Goal: Communication & Community: Share content

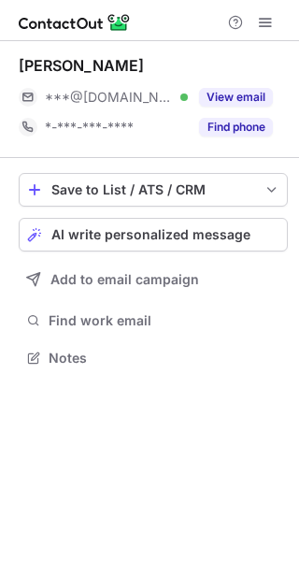
scroll to position [9, 9]
click at [248, 94] on button "View email" at bounding box center [236, 97] width 74 height 19
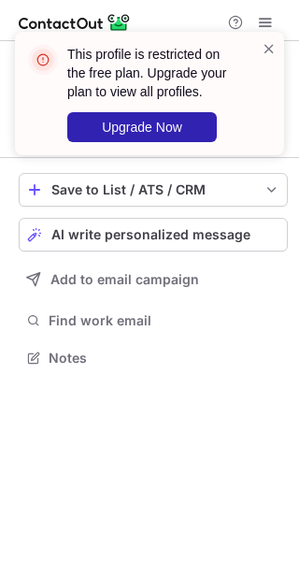
click at [271, 42] on span at bounding box center [269, 48] width 15 height 19
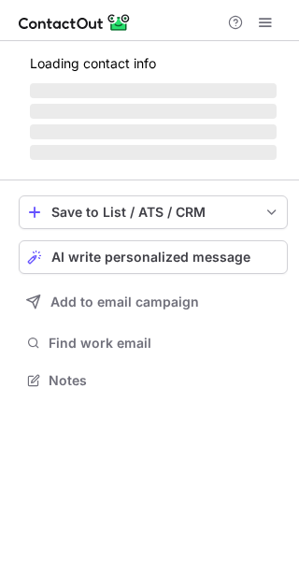
scroll to position [9, 9]
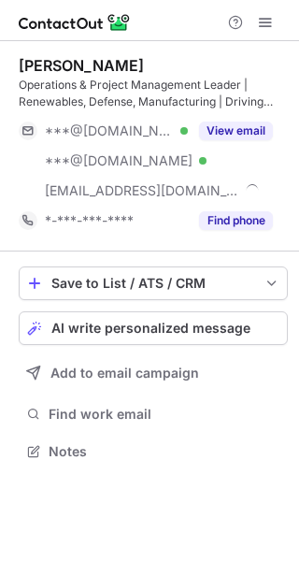
scroll to position [438, 299]
click at [226, 129] on button "View email" at bounding box center [236, 131] width 74 height 19
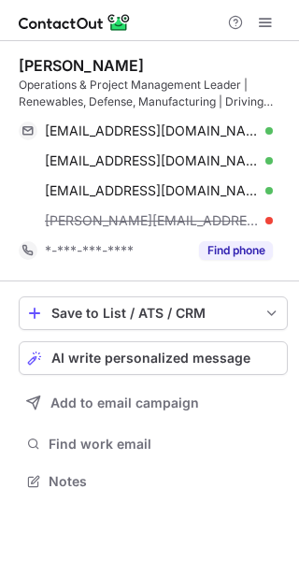
scroll to position [467, 299]
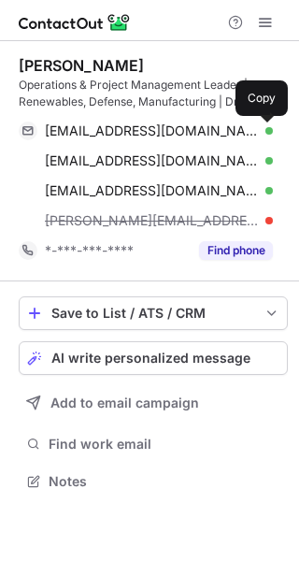
click at [265, 134] on span at bounding box center [263, 130] width 15 height 15
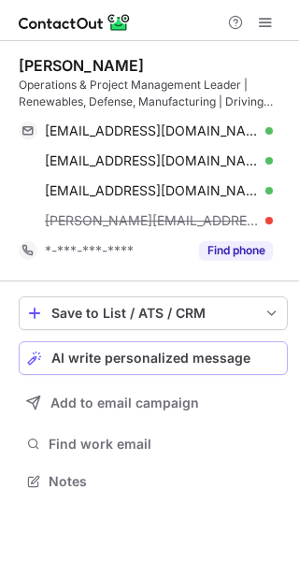
click at [177, 359] on span "AI write personalized message" at bounding box center [150, 358] width 199 height 15
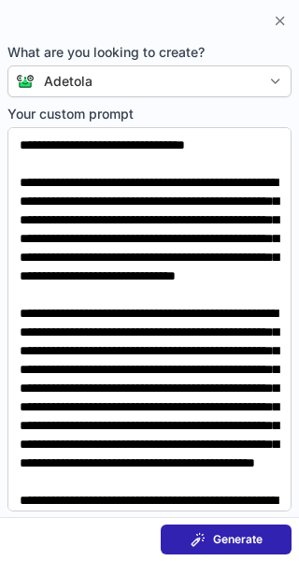
scroll to position [438, 299]
click at [209, 543] on div "Generate" at bounding box center [227, 539] width 72 height 15
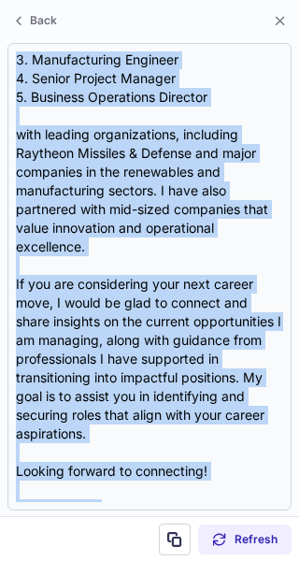
scroll to position [782, 0]
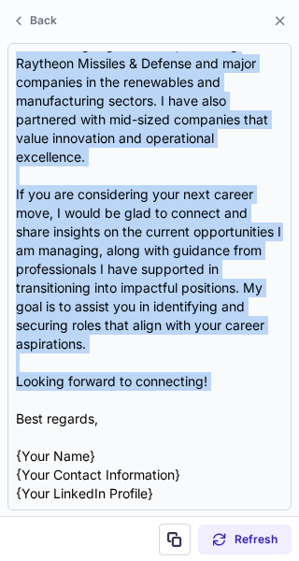
drag, startPoint x: 16, startPoint y: 73, endPoint x: 226, endPoint y: 395, distance: 385.0
click at [226, 395] on div "Subject: Exciting Opportunities in Operations and Project Management Body: Dear…" at bounding box center [149, 276] width 267 height 451
copy div "Exciting Opportunities in Operations and Project Management Body: Dear {Recipie…"
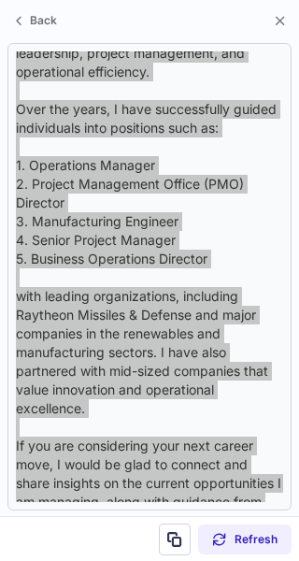
scroll to position [538, 0]
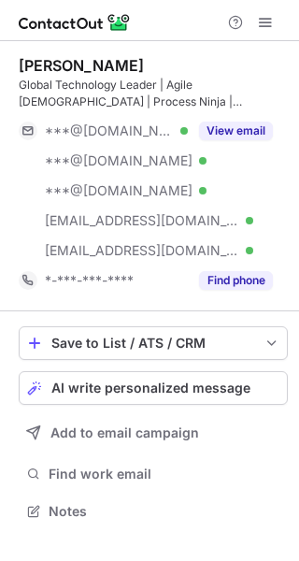
scroll to position [497, 299]
click at [244, 134] on button "View email" at bounding box center [236, 131] width 74 height 19
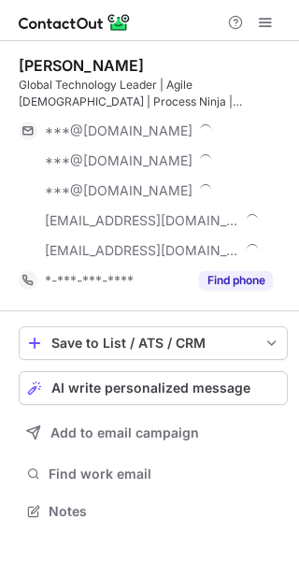
scroll to position [527, 286]
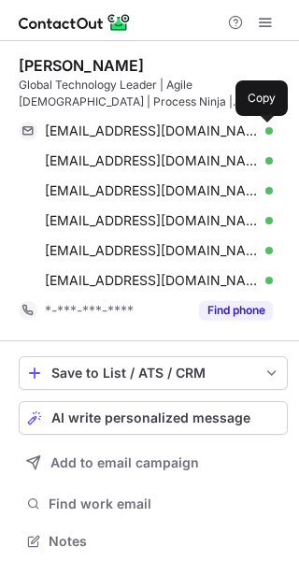
click at [265, 134] on span at bounding box center [263, 130] width 15 height 15
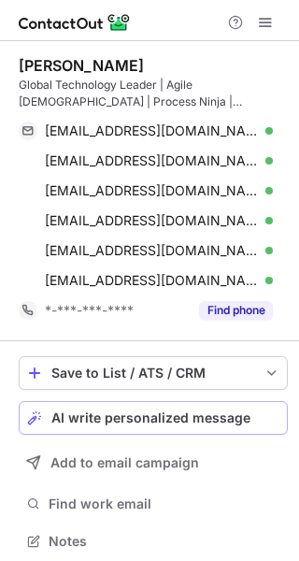
click at [163, 420] on span "AI write personalized message" at bounding box center [150, 417] width 199 height 15
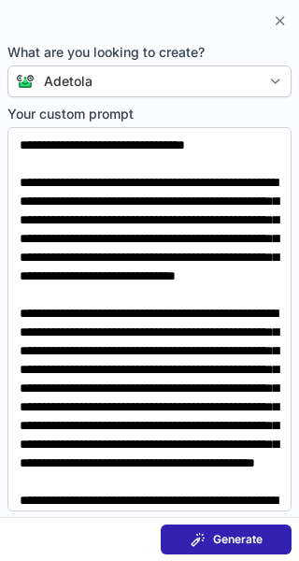
click at [231, 543] on span "Generate" at bounding box center [238, 539] width 50 height 15
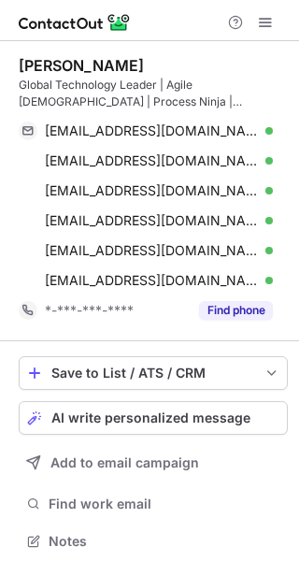
scroll to position [527, 286]
click at [160, 414] on span "AI write personalized message" at bounding box center [150, 417] width 199 height 15
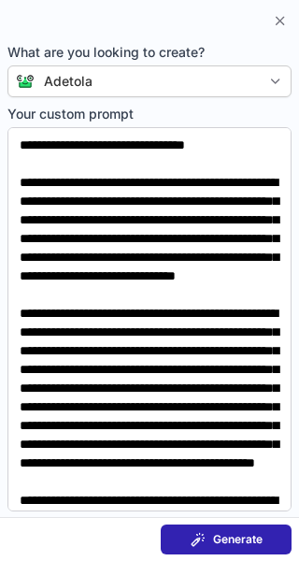
click at [209, 546] on button "Generate" at bounding box center [226, 539] width 131 height 30
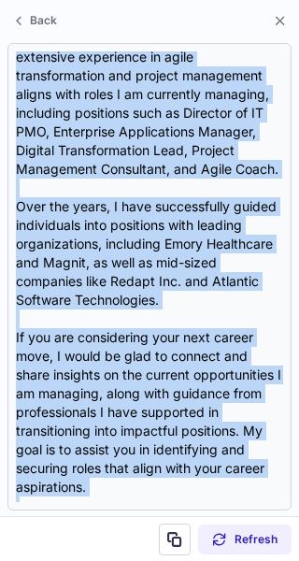
scroll to position [595, 0]
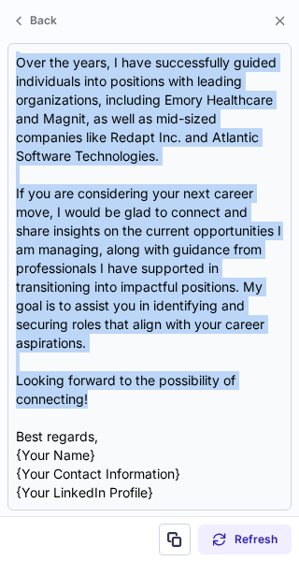
drag, startPoint x: 13, startPoint y: 129, endPoint x: 156, endPoint y: 401, distance: 307.3
click at [156, 401] on div "Subject: Connecting for Career Opportunities Body: I hope this message finds yo…" at bounding box center [149, 276] width 284 height 467
copy div "I hope this message finds you well. I am a Workforce Placement Professional wit…"
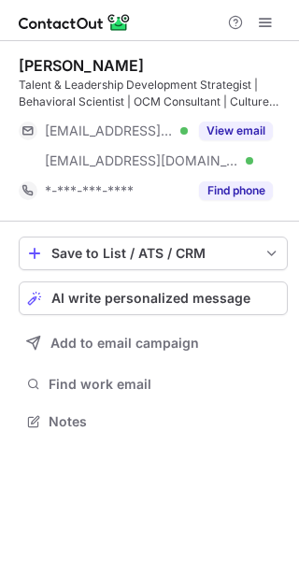
scroll to position [408, 299]
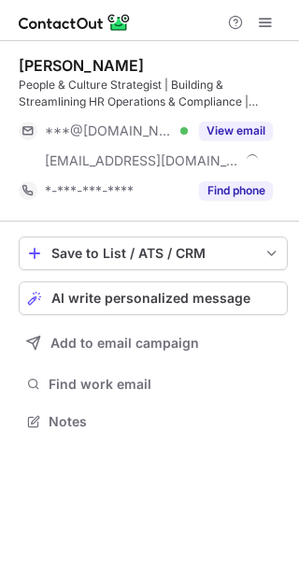
scroll to position [408, 299]
click at [220, 130] on button "View email" at bounding box center [236, 131] width 74 height 19
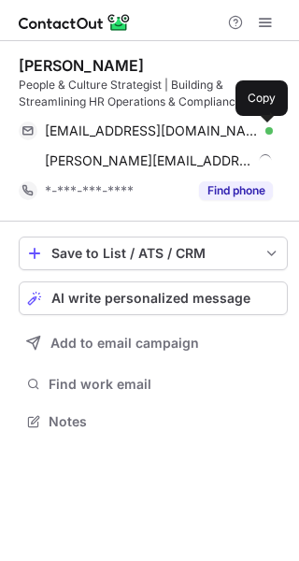
click at [265, 136] on span at bounding box center [263, 130] width 15 height 15
click at [265, 130] on span at bounding box center [263, 130] width 15 height 15
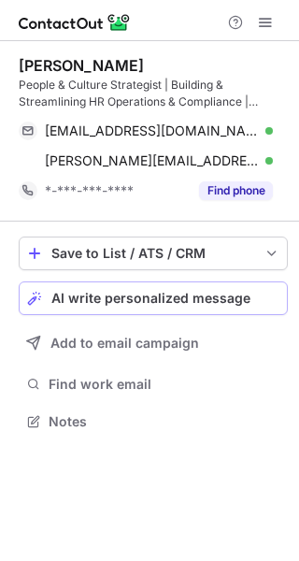
click at [139, 287] on button "AI write personalized message" at bounding box center [153, 298] width 269 height 34
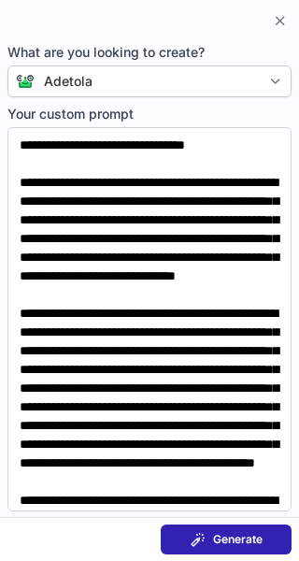
click at [208, 547] on button "Generate" at bounding box center [226, 539] width 131 height 30
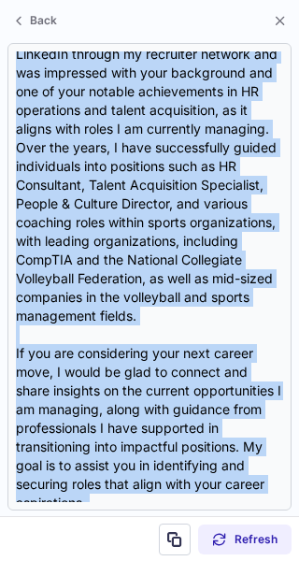
scroll to position [521, 0]
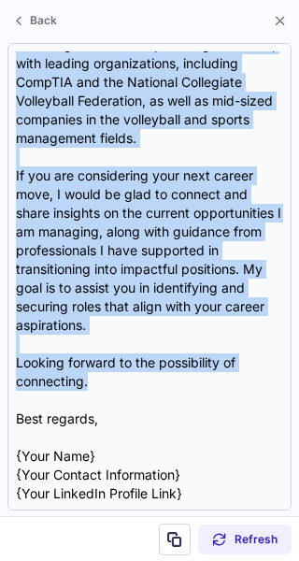
drag, startPoint x: 21, startPoint y: 79, endPoint x: 167, endPoint y: 387, distance: 341.6
click at [167, 387] on div "Subject: Exploring Career Opportunities Body: Dear {Recipient's Name}, I hope t…" at bounding box center [149, 276] width 267 height 451
copy div "xploring Career Opportunities Body: Dear {Recipient's Name}, I hope this messag…"
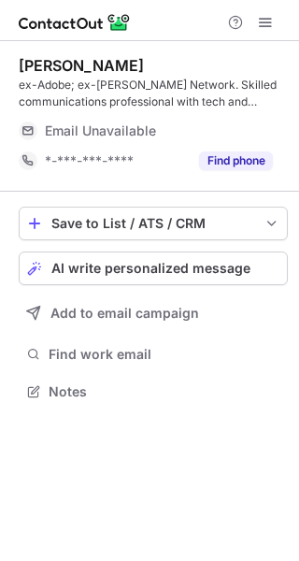
scroll to position [378, 299]
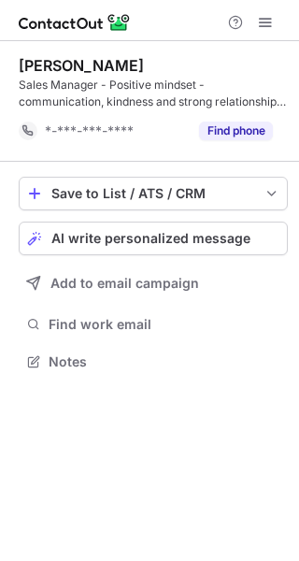
scroll to position [348, 299]
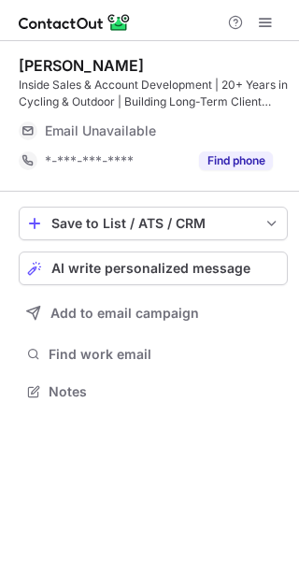
scroll to position [378, 299]
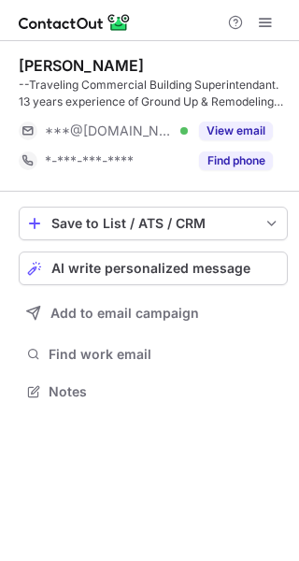
scroll to position [378, 299]
click at [250, 132] on button "View email" at bounding box center [236, 131] width 74 height 19
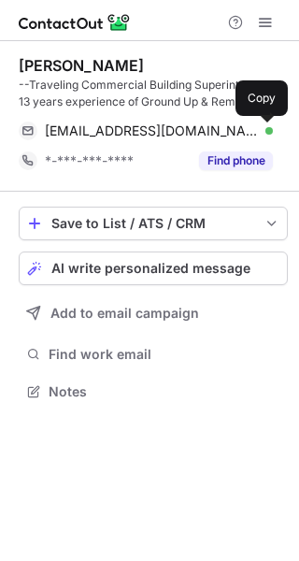
click at [266, 133] on span at bounding box center [263, 130] width 15 height 15
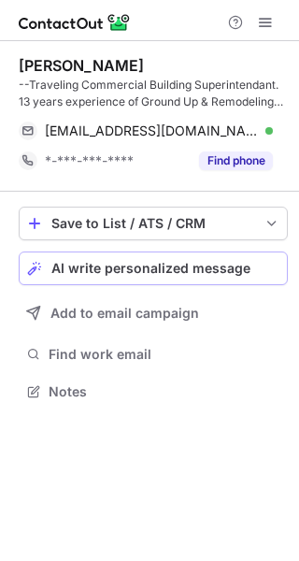
click at [125, 264] on span "AI write personalized message" at bounding box center [150, 268] width 199 height 15
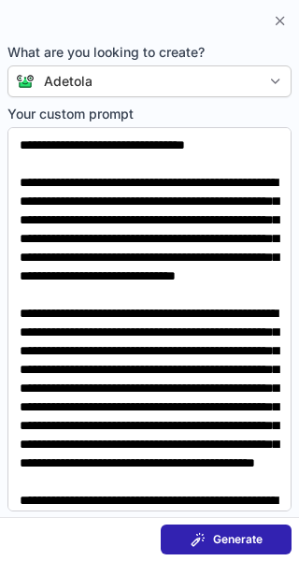
scroll to position [92, 0]
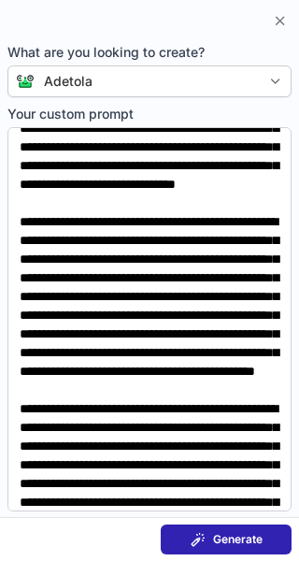
click at [223, 534] on span "Generate" at bounding box center [238, 539] width 50 height 15
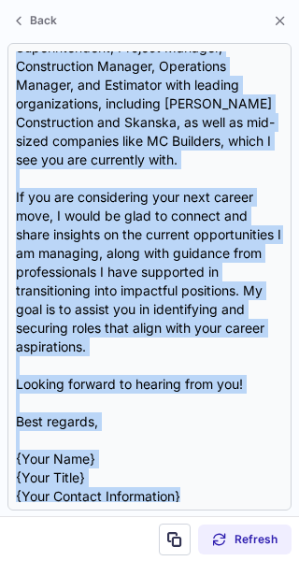
scroll to position [558, 0]
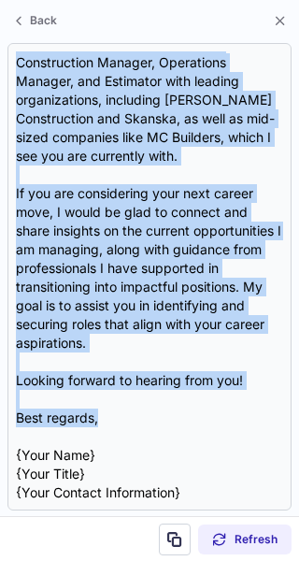
drag, startPoint x: 18, startPoint y: 111, endPoint x: 182, endPoint y: 412, distance: 343.0
click at [182, 412] on div "Subject: Potential Career Opportunities Body: Dear {Recipient's Name}, I hope t…" at bounding box center [149, 276] width 267 height 451
copy div "Body: Dear {Recipient's Name}, I hope this message finds you well. I am a Workf…"
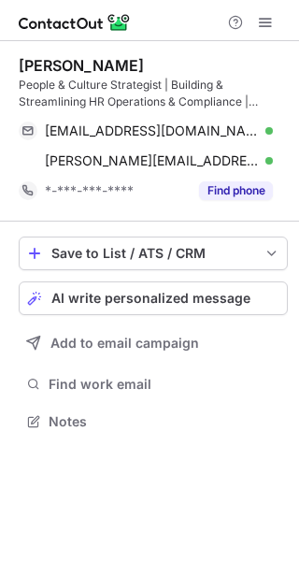
scroll to position [408, 299]
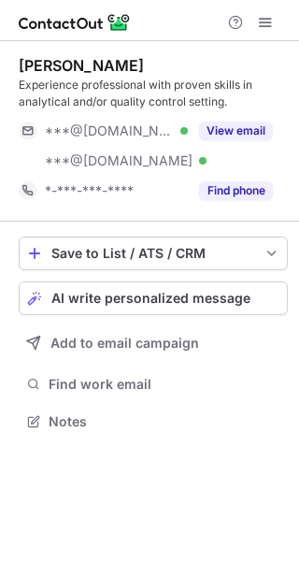
scroll to position [408, 299]
click at [235, 131] on button "View email" at bounding box center [236, 131] width 74 height 19
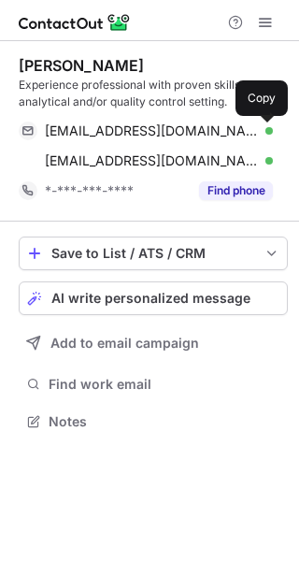
click at [264, 128] on span at bounding box center [263, 130] width 15 height 15
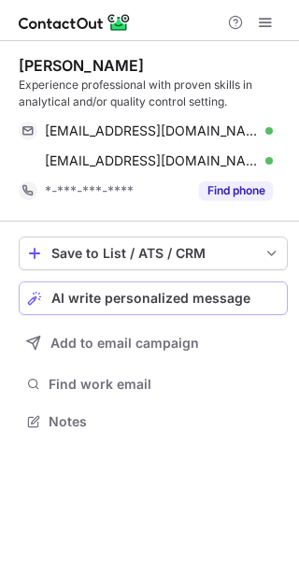
click at [158, 308] on button "AI write personalized message" at bounding box center [153, 298] width 269 height 34
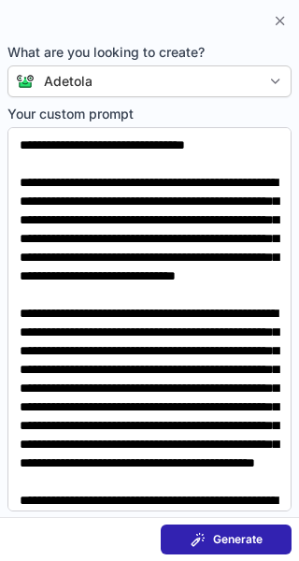
click at [191, 547] on button "Generate" at bounding box center [226, 539] width 131 height 30
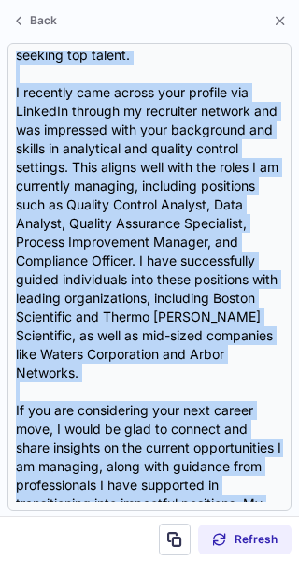
scroll to position [502, 0]
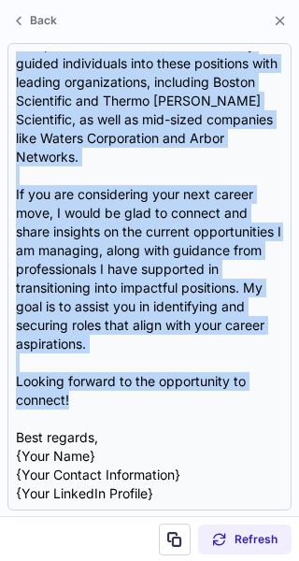
drag, startPoint x: 16, startPoint y: 127, endPoint x: 141, endPoint y: 407, distance: 306.3
click at [141, 407] on div "Subject: Potential Career Opportunities Body: Hi {Name}, I hope this message fi…" at bounding box center [149, 276] width 267 height 451
copy div "Hi {Name}, I hope this message finds you well. I am a Workforce Placement Profe…"
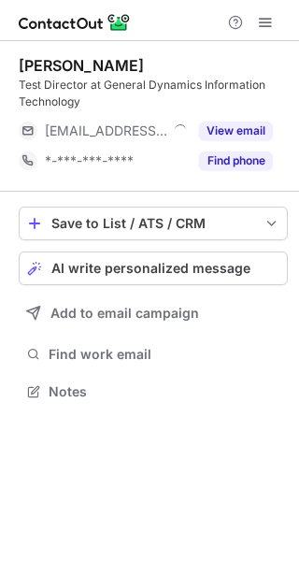
scroll to position [378, 299]
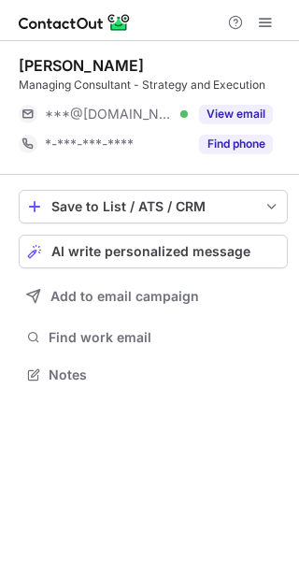
scroll to position [9, 9]
click at [256, 113] on button "View email" at bounding box center [236, 114] width 74 height 19
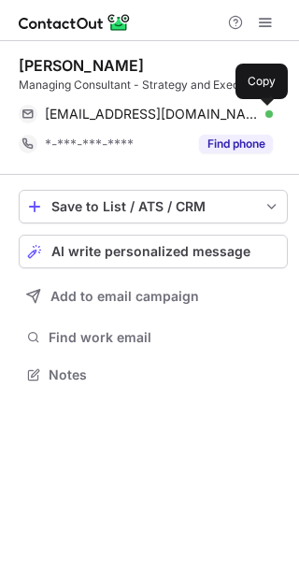
click at [267, 113] on span at bounding box center [263, 114] width 15 height 15
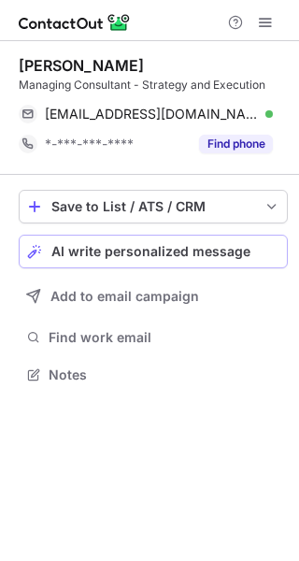
click at [165, 251] on span "AI write personalized message" at bounding box center [150, 251] width 199 height 15
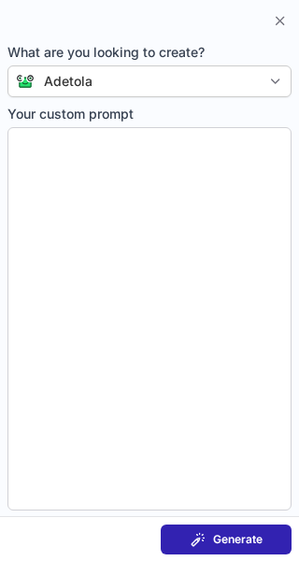
type textarea "**********"
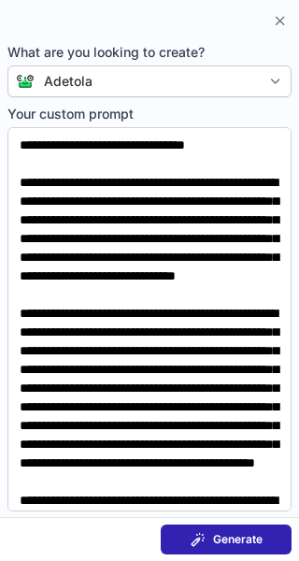
click at [237, 541] on span "Generate" at bounding box center [238, 539] width 50 height 15
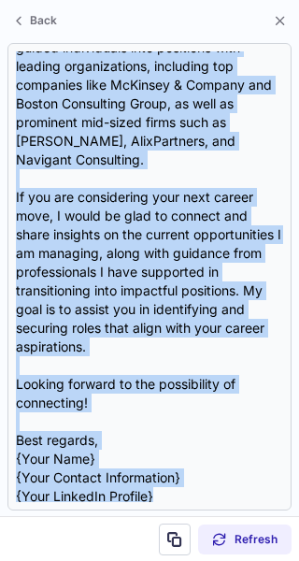
scroll to position [539, 0]
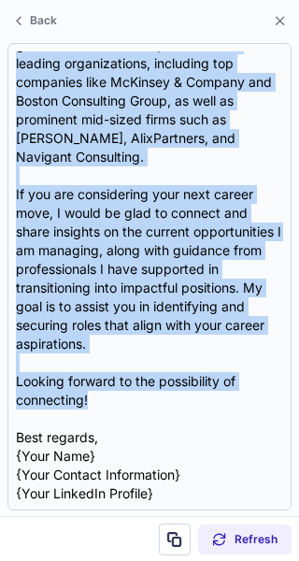
drag, startPoint x: 14, startPoint y: 77, endPoint x: 155, endPoint y: 409, distance: 360.6
click at [155, 409] on div "Subject: Exciting Career Opportunities Body: Dear {Recipient's Name}, I hope th…" at bounding box center [149, 276] width 284 height 467
copy div "Exciting Career Opportunities Body: Dear {Recipient's Name}, I hope this messag…"
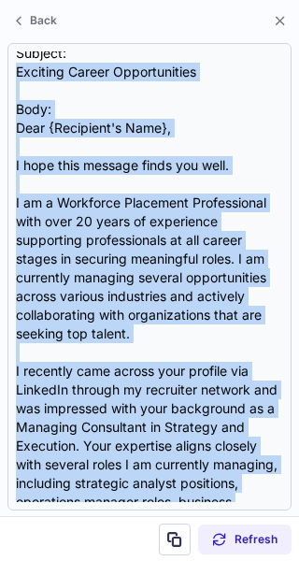
scroll to position [0, 0]
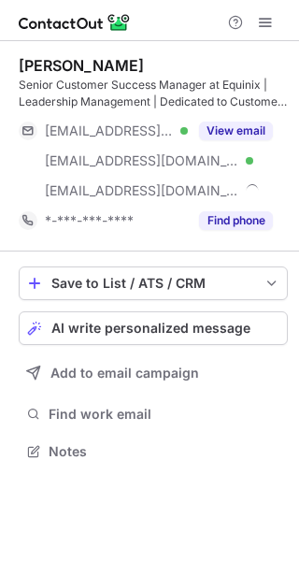
scroll to position [438, 299]
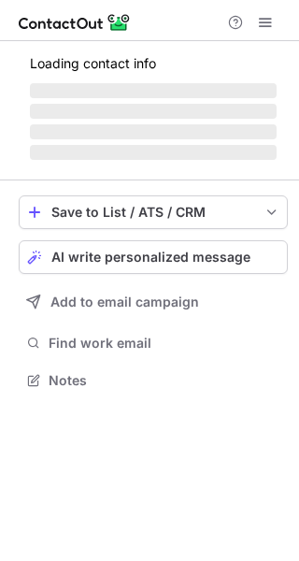
scroll to position [378, 299]
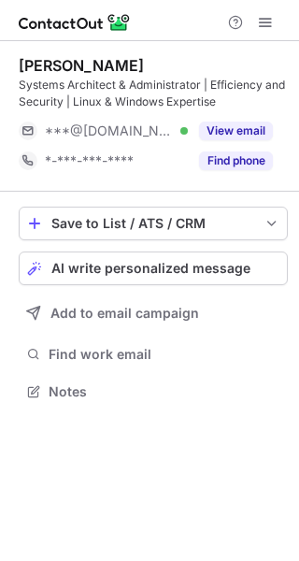
click at [236, 126] on button "View email" at bounding box center [236, 131] width 74 height 19
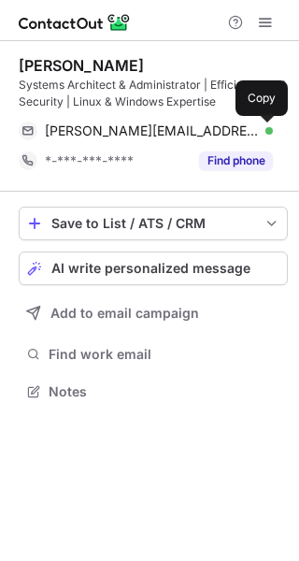
click at [267, 134] on span at bounding box center [263, 130] width 15 height 15
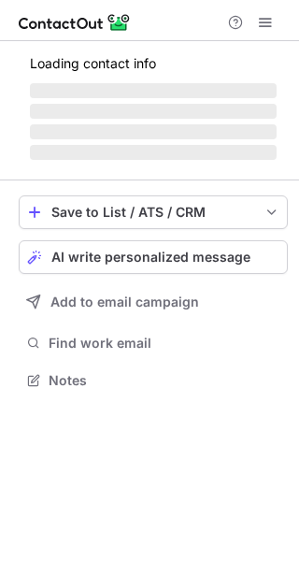
scroll to position [378, 299]
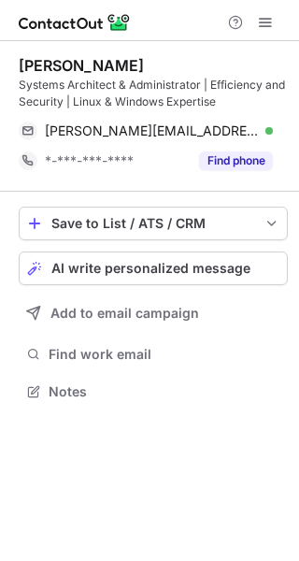
scroll to position [378, 299]
click at [150, 256] on button "AI write personalized message" at bounding box center [153, 268] width 269 height 34
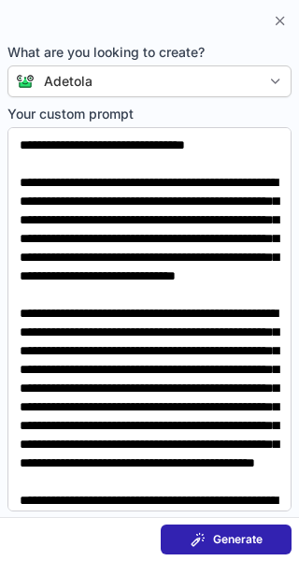
click at [245, 536] on span "Generate" at bounding box center [238, 539] width 50 height 15
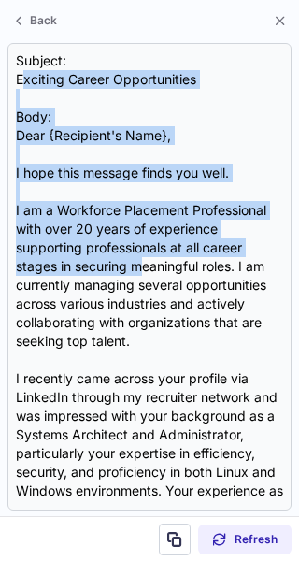
drag, startPoint x: 21, startPoint y: 75, endPoint x: 141, endPoint y: 265, distance: 224.8
click at [141, 265] on div "Subject: Exciting Career Opportunities Body: Dear {Recipient's Name}, I hope th…" at bounding box center [149, 276] width 267 height 451
click at [86, 97] on div "Subject: Exciting Career Opportunities Body: Dear {Recipient's Name}, I hope th…" at bounding box center [149, 276] width 267 height 451
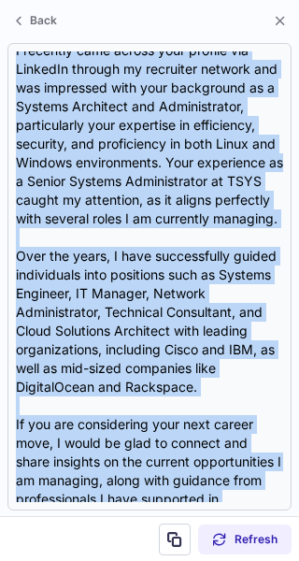
scroll to position [595, 0]
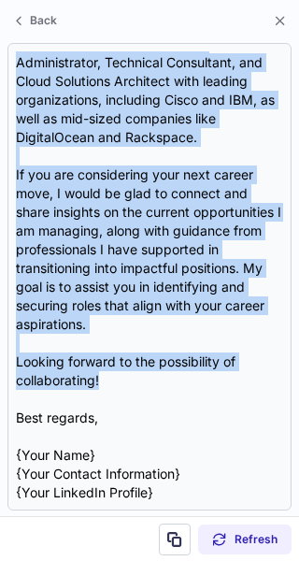
drag, startPoint x: 16, startPoint y: 76, endPoint x: 196, endPoint y: 379, distance: 352.6
click at [196, 379] on div "Subject: Exciting Career Opportunities Body: Dear {Recipient's Name}, I hope th…" at bounding box center [149, 276] width 267 height 451
copy div "Exciting Career Opportunities Body: Dear {Recipient's Name}, I hope this messag…"
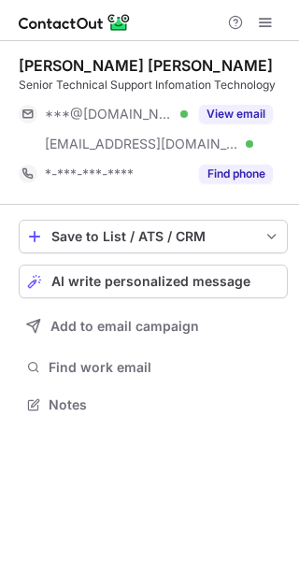
scroll to position [391, 299]
click at [242, 113] on button "View email" at bounding box center [236, 114] width 74 height 19
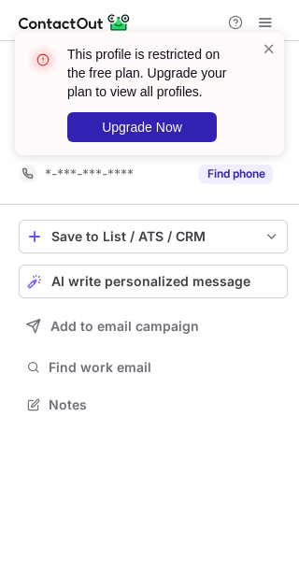
click at [267, 50] on span at bounding box center [269, 48] width 15 height 19
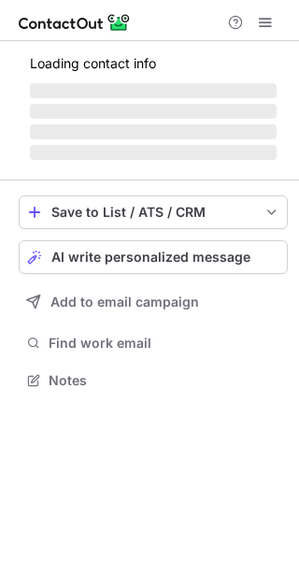
scroll to position [378, 299]
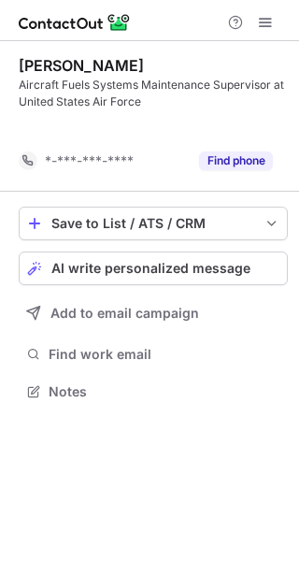
scroll to position [348, 299]
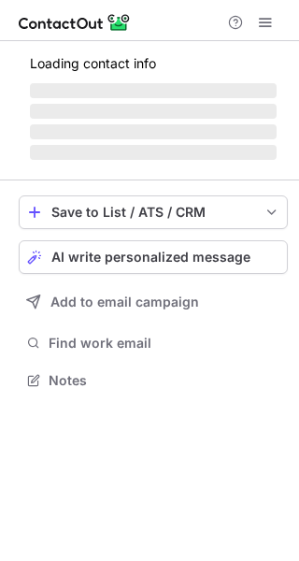
scroll to position [378, 299]
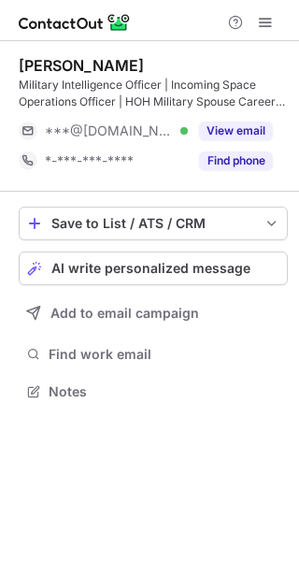
click at [225, 125] on button "View email" at bounding box center [236, 131] width 74 height 19
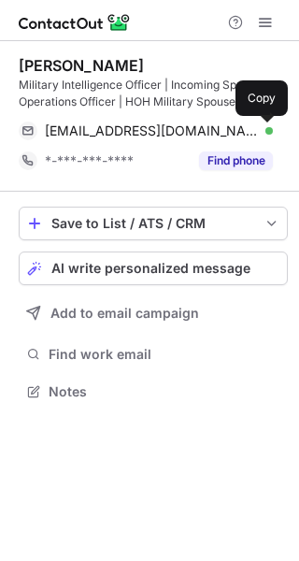
click at [265, 130] on span at bounding box center [263, 130] width 15 height 15
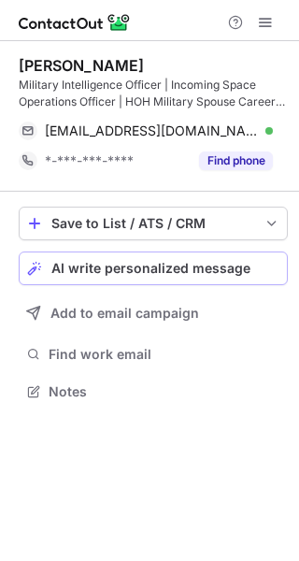
click at [218, 270] on span "AI write personalized message" at bounding box center [150, 268] width 199 height 15
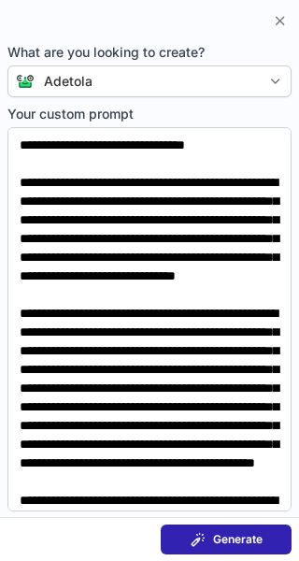
click at [257, 549] on button "Generate" at bounding box center [226, 539] width 131 height 30
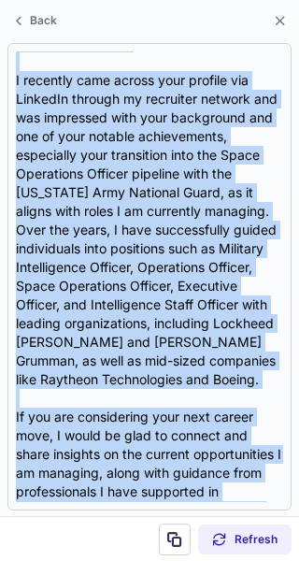
scroll to position [539, 0]
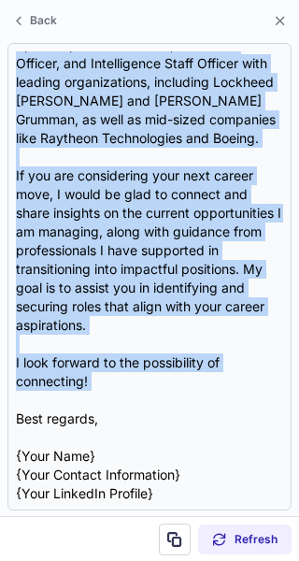
drag, startPoint x: 18, startPoint y: 76, endPoint x: 177, endPoint y: 400, distance: 361.2
click at [177, 400] on div "Subject: Exciting Career Opportunities Body: Hi {Recipient's Name}, I hope this…" at bounding box center [149, 276] width 267 height 451
copy div "Exciting Career Opportunities Body: Hi {Recipient's Name}, I hope this message …"
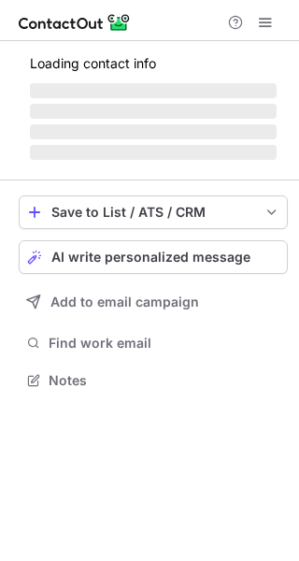
scroll to position [408, 299]
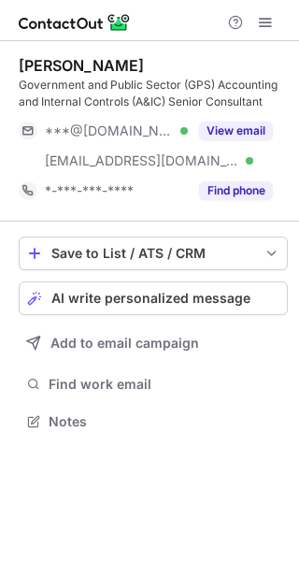
click at [224, 130] on button "View email" at bounding box center [236, 131] width 74 height 19
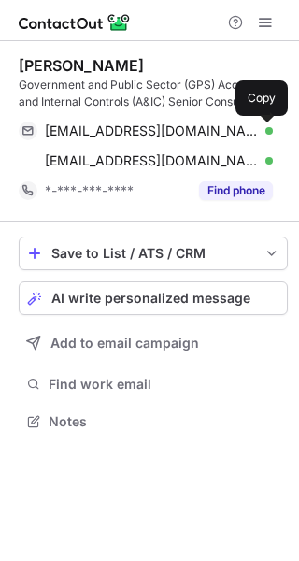
click at [270, 130] on span at bounding box center [263, 130] width 15 height 15
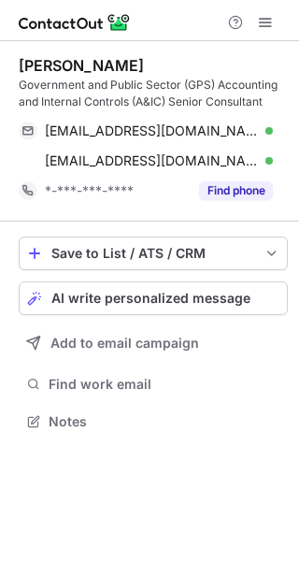
scroll to position [408, 299]
click at [190, 296] on span "AI write personalized message" at bounding box center [150, 298] width 199 height 15
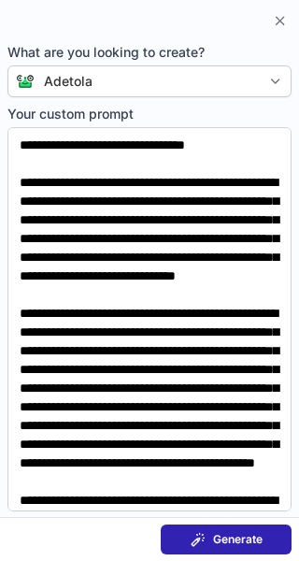
click at [265, 534] on button "Generate" at bounding box center [226, 539] width 131 height 30
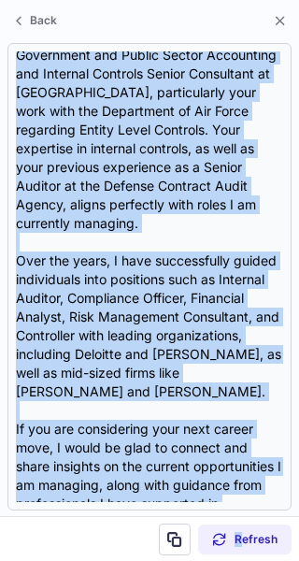
scroll to position [600, 0]
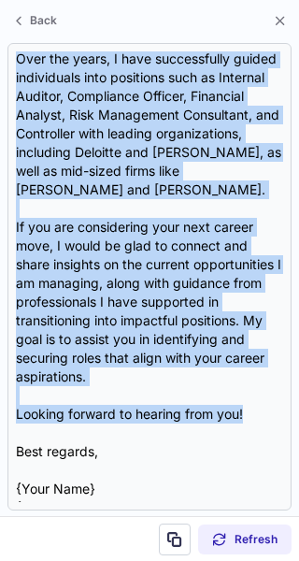
drag, startPoint x: 15, startPoint y: 76, endPoint x: 258, endPoint y: 416, distance: 418.2
click at [258, 416] on div "Subject: Exciting Career Opportunities in Government and Public Accounting Body…" at bounding box center [149, 276] width 267 height 451
copy div "Exciting Career Opportunities in Government and Public Accounting Body: Hi {Rec…"
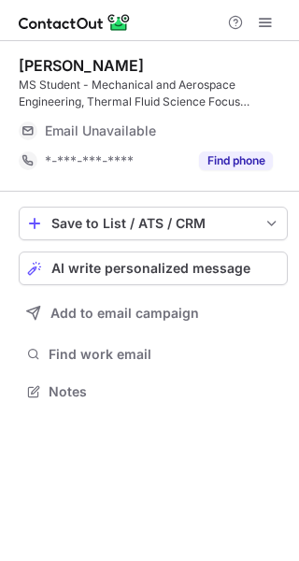
scroll to position [378, 299]
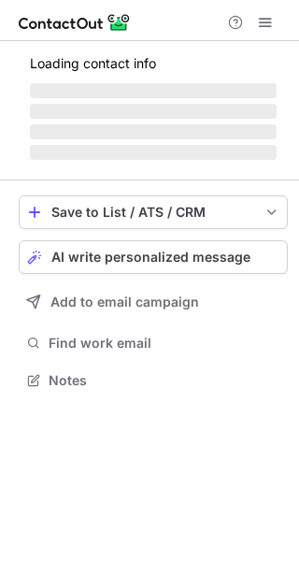
scroll to position [378, 299]
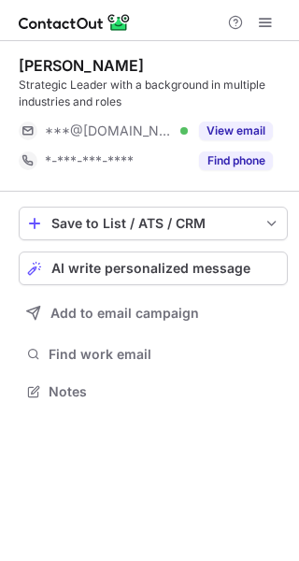
click at [246, 122] on button "View email" at bounding box center [236, 131] width 74 height 19
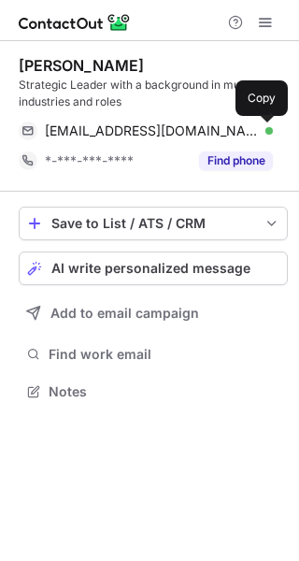
click at [265, 130] on span at bounding box center [263, 130] width 15 height 15
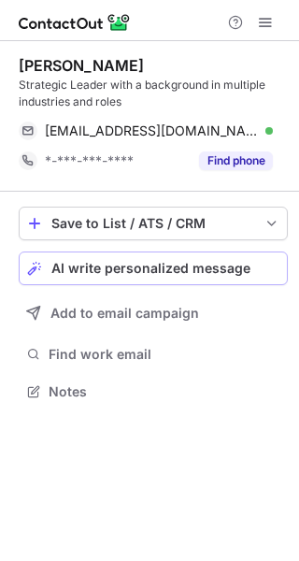
click at [220, 266] on span "AI write personalized message" at bounding box center [150, 268] width 199 height 15
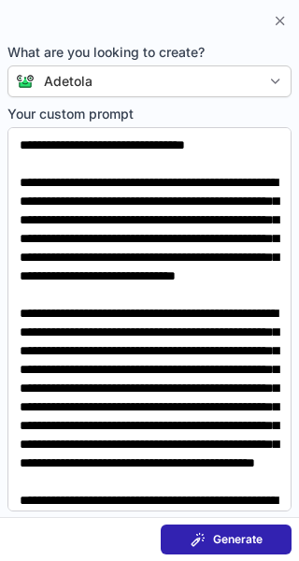
click at [270, 540] on button "Generate" at bounding box center [226, 539] width 131 height 30
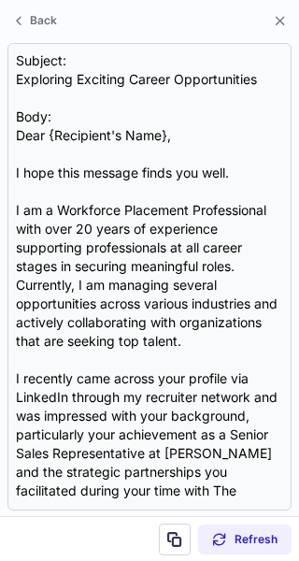
scroll to position [614, 0]
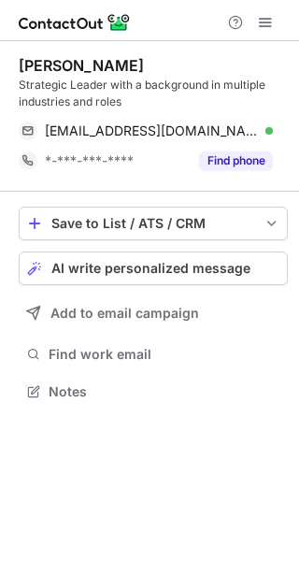
scroll to position [378, 299]
click at [141, 266] on span "AI write personalized message" at bounding box center [150, 268] width 199 height 15
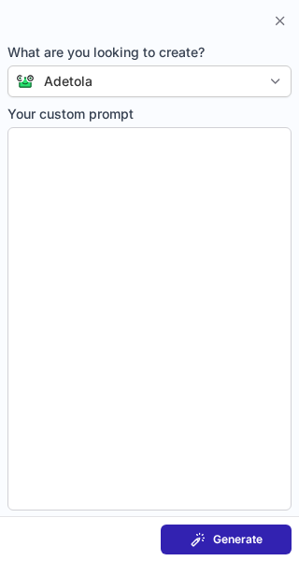
type textarea "**********"
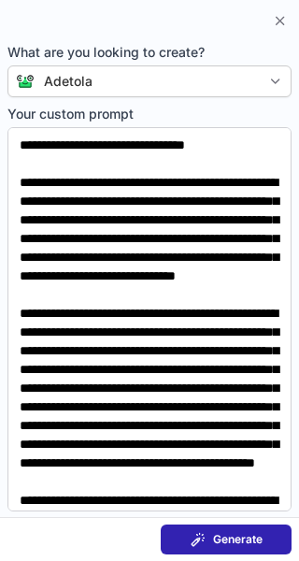
click at [210, 545] on div "Generate" at bounding box center [227, 539] width 72 height 15
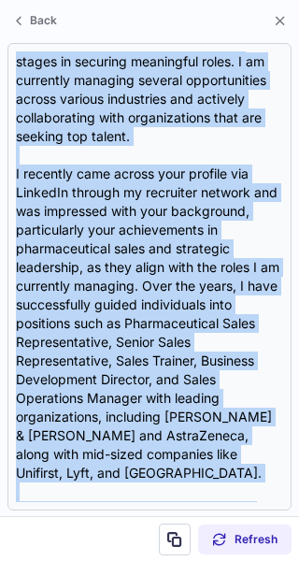
scroll to position [521, 0]
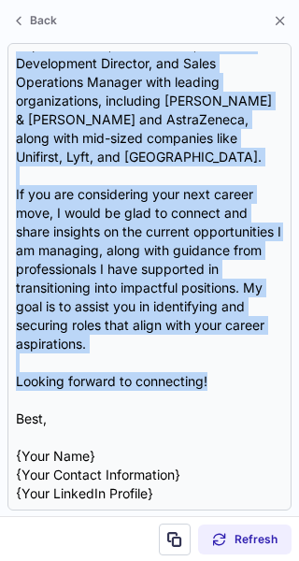
drag, startPoint x: 19, startPoint y: 77, endPoint x: 223, endPoint y: 385, distance: 370.2
click at [223, 385] on div "Subject: Opportunities to Elevate Your Career Body: Hello {Recipient's Name}, I…" at bounding box center [149, 276] width 267 height 451
copy div "Opportunities to Elevate Your Career Body: Hello {Recipient's Name}, I hope thi…"
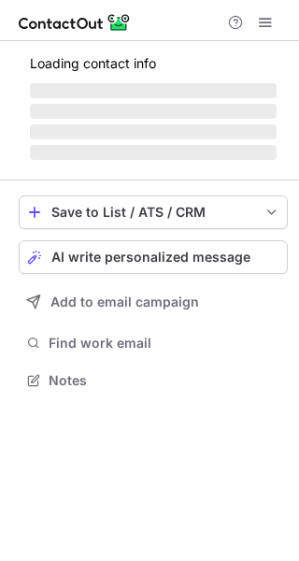
scroll to position [408, 299]
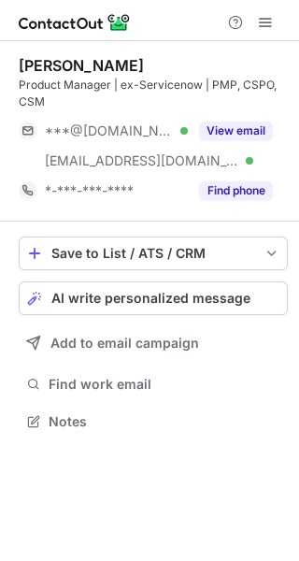
click at [227, 125] on button "View email" at bounding box center [236, 131] width 74 height 19
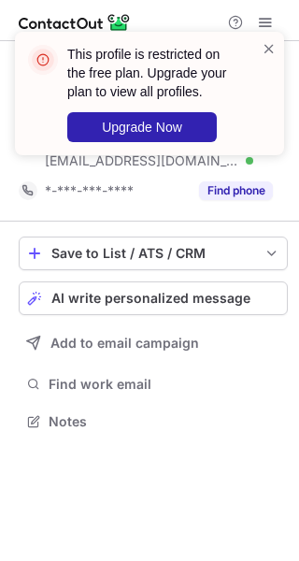
click at [268, 53] on span at bounding box center [269, 48] width 15 height 19
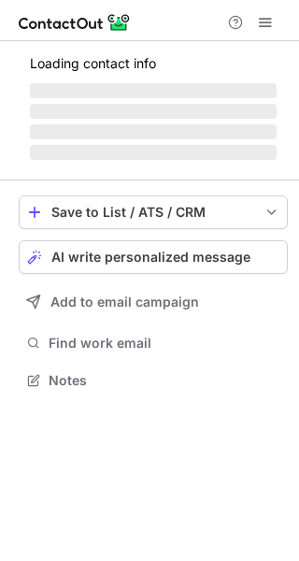
scroll to position [408, 299]
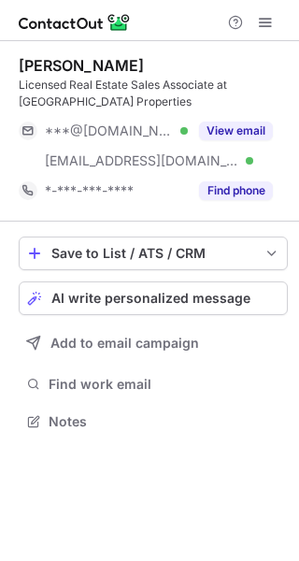
click at [222, 130] on button "View email" at bounding box center [236, 131] width 74 height 19
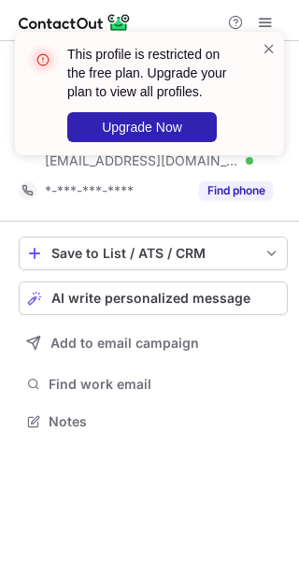
click at [270, 54] on span at bounding box center [269, 48] width 15 height 19
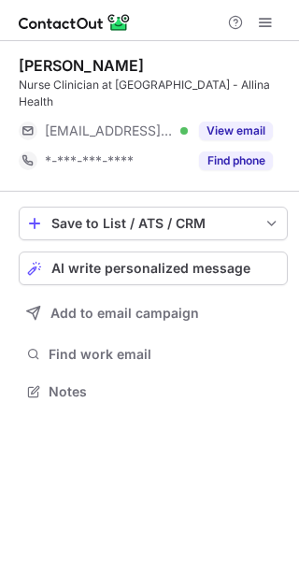
scroll to position [378, 299]
click at [222, 265] on span "AI write personalized message" at bounding box center [150, 268] width 199 height 15
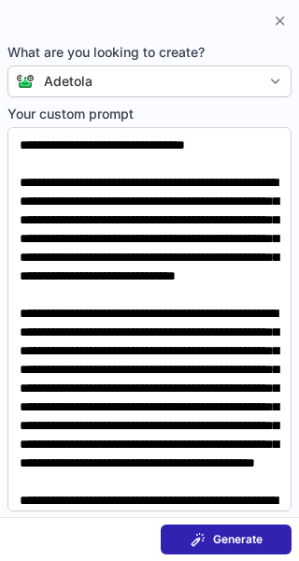
click at [220, 537] on span "Generate" at bounding box center [238, 539] width 50 height 15
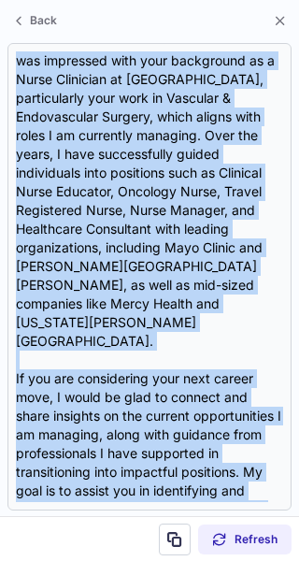
scroll to position [502, 0]
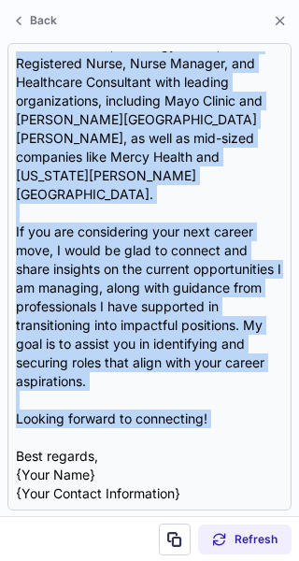
copy div "Exciting Career Opportunities in Healthcare Body: Hi {Name}, I hope this messag…"
drag, startPoint x: 16, startPoint y: 78, endPoint x: 220, endPoint y: 409, distance: 389.4
click at [220, 409] on div "Subject: Exciting Career Opportunities in Healthcare Body: Hi {Name}, I hope th…" at bounding box center [149, 276] width 267 height 451
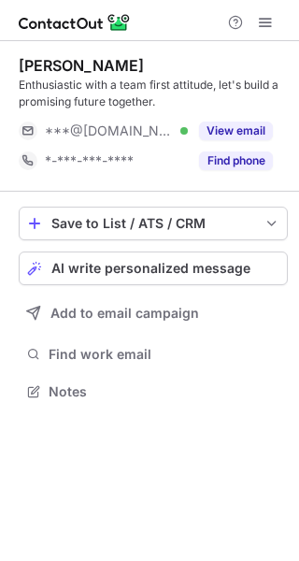
scroll to position [378, 299]
click at [267, 136] on button "View email" at bounding box center [236, 131] width 74 height 19
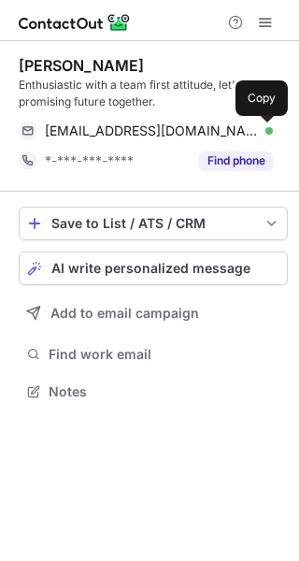
click at [267, 136] on span at bounding box center [263, 130] width 15 height 15
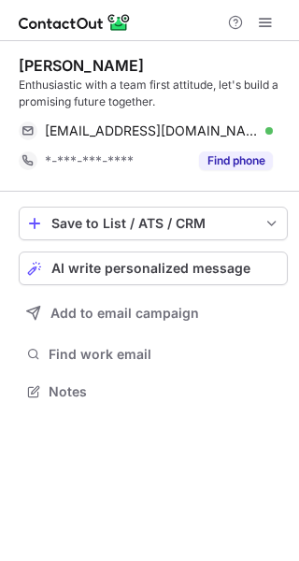
scroll to position [378, 299]
click at [161, 257] on button "AI write personalized message" at bounding box center [153, 268] width 269 height 34
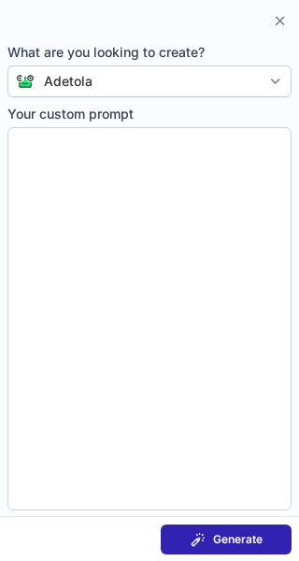
type textarea "**********"
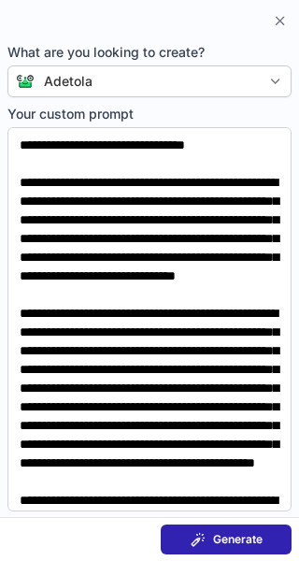
click at [277, 541] on button "Generate" at bounding box center [226, 539] width 131 height 30
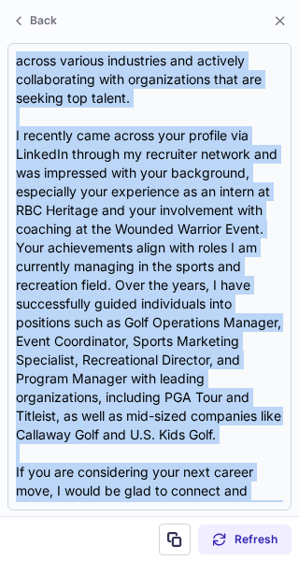
scroll to position [558, 0]
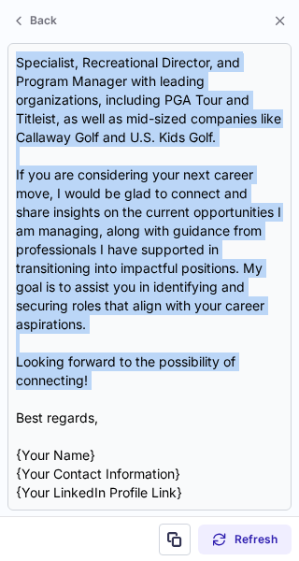
drag, startPoint x: 12, startPoint y: 74, endPoint x: 220, endPoint y: 397, distance: 384.3
click at [220, 397] on div "Subject: Exciting Career Opportunities Await You! Body: Hi {Recipient's Name}, …" at bounding box center [149, 276] width 284 height 467
copy div "Exciting Career Opportunities Await You! Body: Hi {Recipient's Name}, I hope th…"
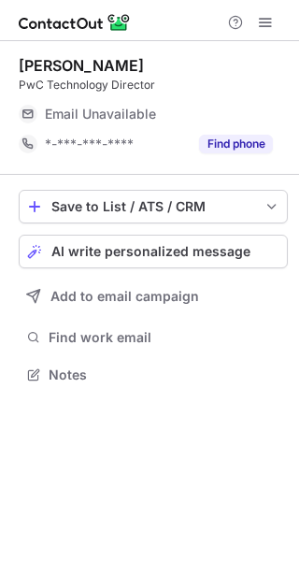
scroll to position [9, 9]
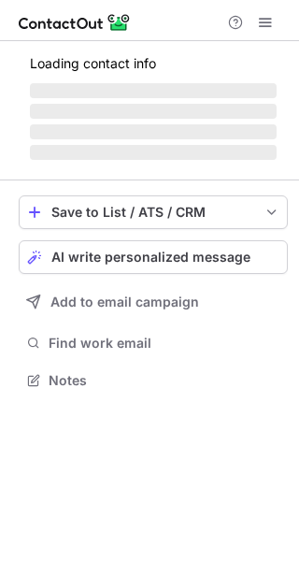
scroll to position [408, 299]
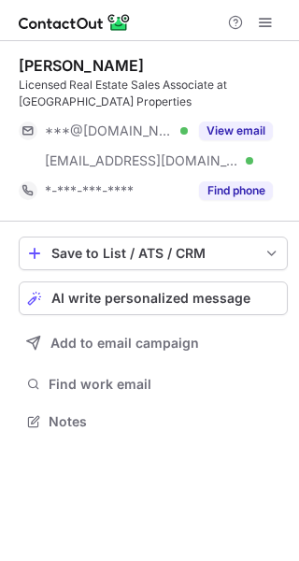
click at [211, 131] on button "View email" at bounding box center [236, 131] width 74 height 19
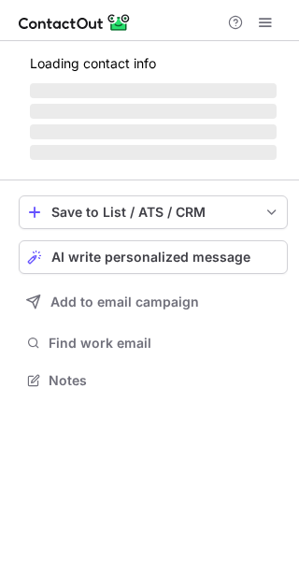
scroll to position [378, 299]
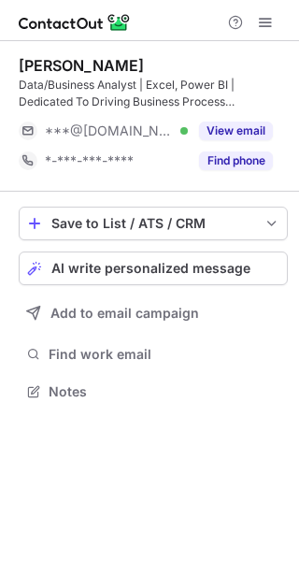
click at [231, 128] on button "View email" at bounding box center [236, 131] width 74 height 19
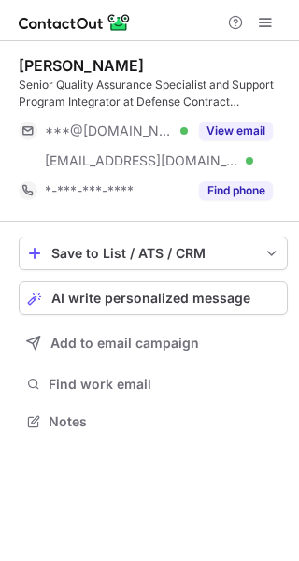
scroll to position [408, 299]
click at [242, 136] on button "View email" at bounding box center [236, 131] width 74 height 19
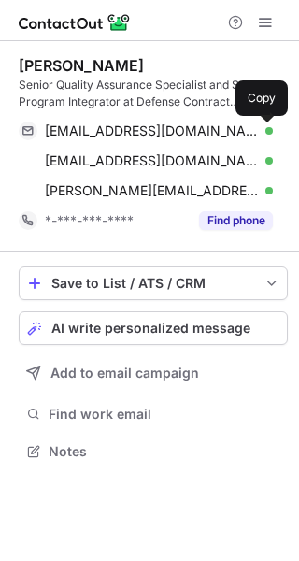
click at [263, 131] on span at bounding box center [263, 130] width 15 height 15
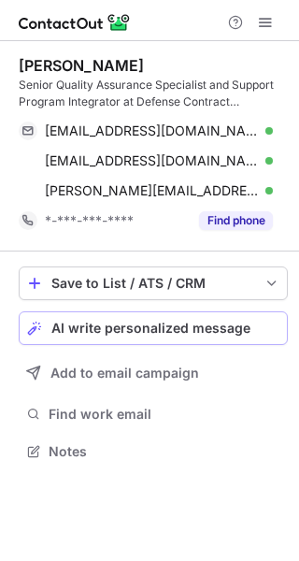
click at [184, 323] on span "AI write personalized message" at bounding box center [150, 328] width 199 height 15
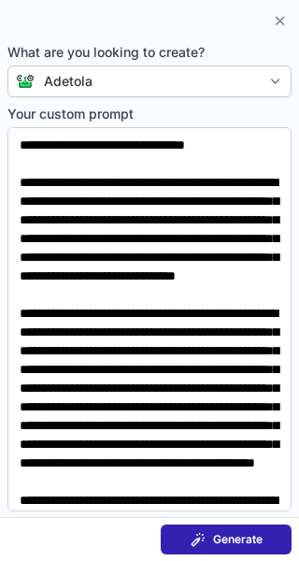
click at [208, 537] on div "Generate" at bounding box center [227, 539] width 72 height 15
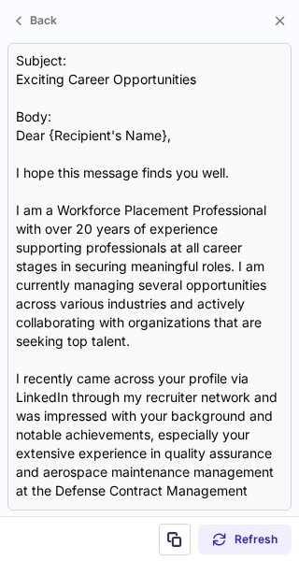
click at [12, 74] on div "Subject: Exciting Career Opportunities Body: Dear {Recipient's Name}, I hope th…" at bounding box center [149, 276] width 284 height 467
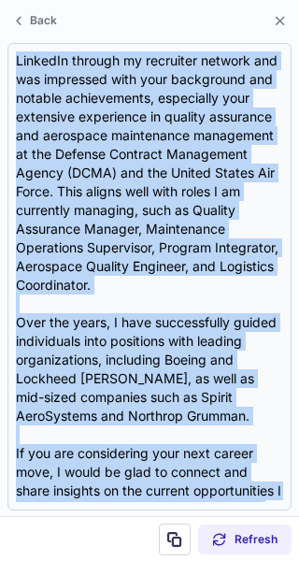
scroll to position [595, 0]
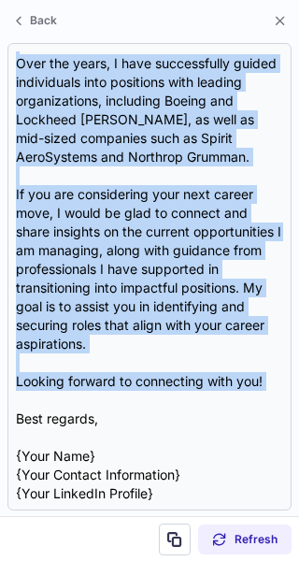
drag, startPoint x: 12, startPoint y: 74, endPoint x: 184, endPoint y: 401, distance: 369.6
click at [184, 401] on div "Subject: Exciting Career Opportunities Body: Dear {Recipient's Name}, I hope th…" at bounding box center [149, 276] width 284 height 467
copy div "Exciting Career Opportunities Body: Dear {Recipient's Name}, I hope this messag…"
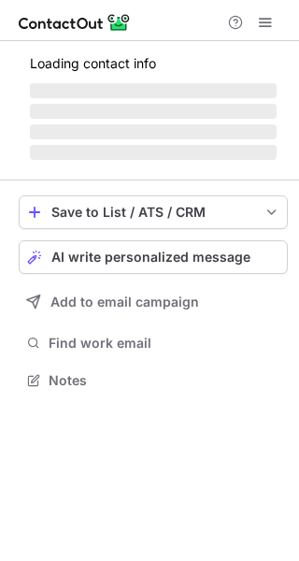
scroll to position [408, 299]
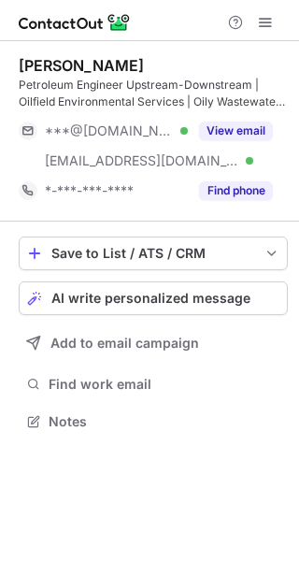
click at [232, 130] on button "View email" at bounding box center [236, 131] width 74 height 19
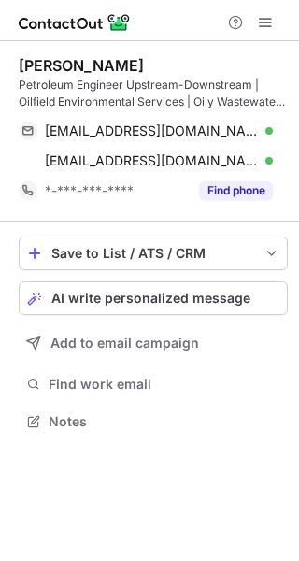
click at [273, 137] on div "jhoncastrellon@gmail.com Verified Copy" at bounding box center [146, 131] width 254 height 30
click at [126, 296] on span "AI write personalized message" at bounding box center [150, 298] width 199 height 15
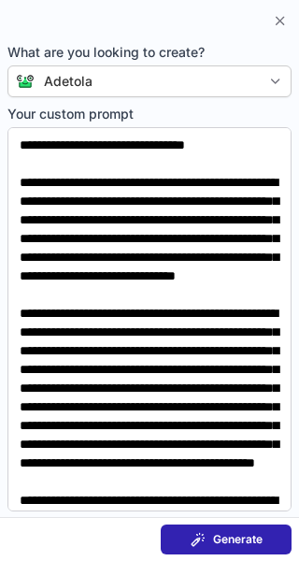
click at [270, 528] on button "Generate" at bounding box center [226, 539] width 131 height 30
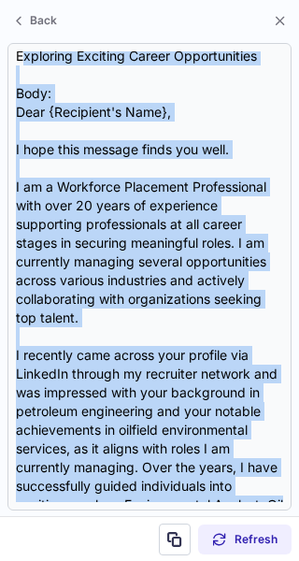
scroll to position [0, 0]
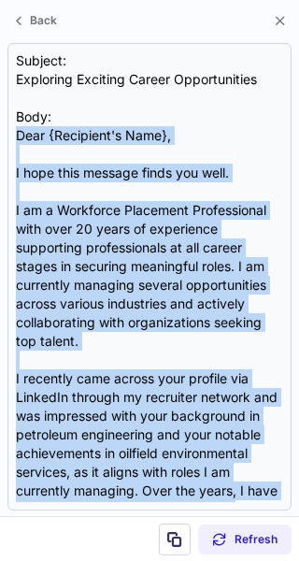
drag, startPoint x: 111, startPoint y: 410, endPoint x: 12, endPoint y: 133, distance: 294.8
click at [12, 133] on div "Subject: Exploring Exciting Career Opportunities Body: Dear {Recipient's Name},…" at bounding box center [149, 276] width 284 height 467
copy div "Dear {Recipient's Name}, I hope this message finds you well. I am a Workforce P…"
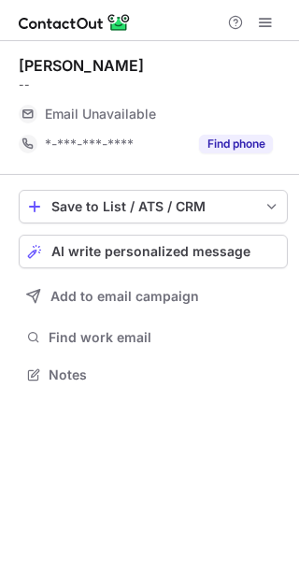
scroll to position [9, 9]
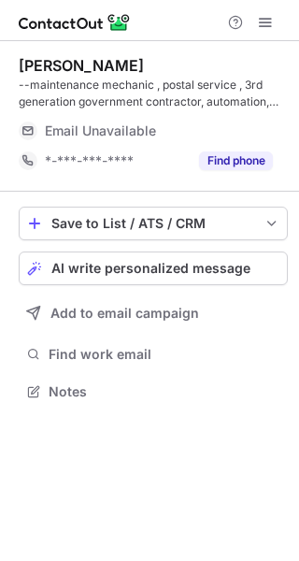
scroll to position [378, 299]
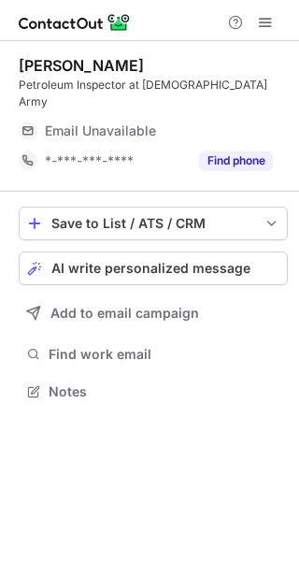
scroll to position [9, 9]
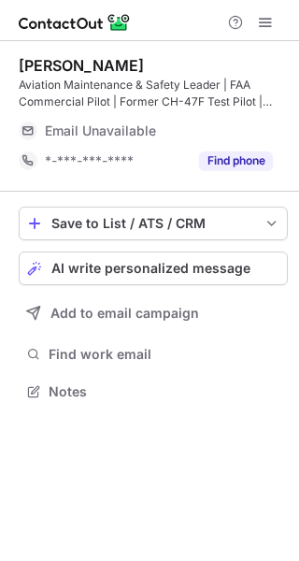
scroll to position [378, 299]
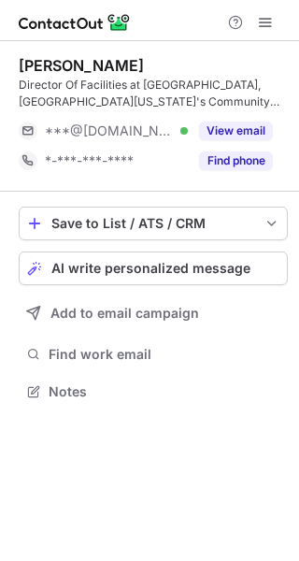
scroll to position [378, 299]
click at [222, 125] on button "View email" at bounding box center [236, 131] width 74 height 19
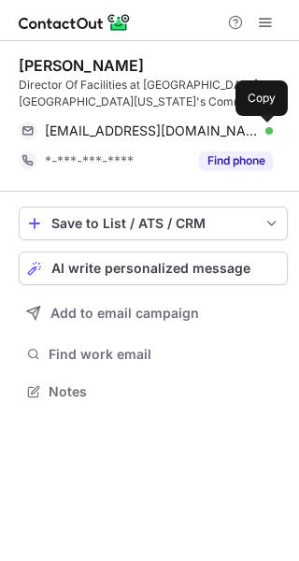
click at [258, 126] on span at bounding box center [263, 130] width 15 height 15
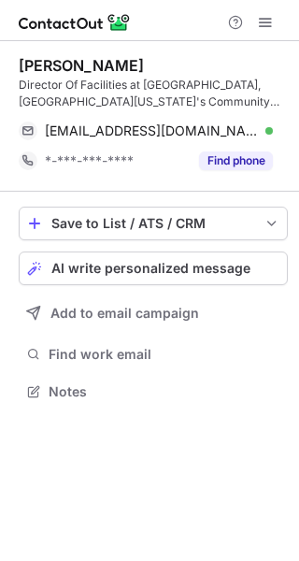
scroll to position [378, 299]
click at [161, 267] on span "AI write personalized message" at bounding box center [150, 268] width 199 height 15
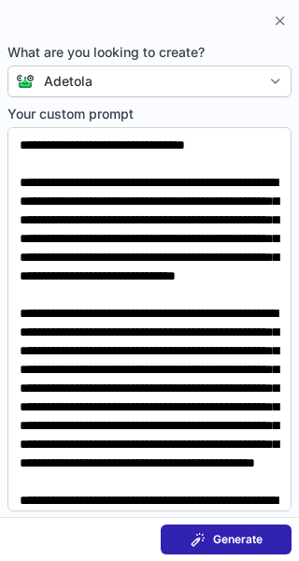
drag, startPoint x: 266, startPoint y: 520, endPoint x: 267, endPoint y: 531, distance: 11.3
click at [267, 531] on section "Generate" at bounding box center [149, 539] width 299 height 45
click at [267, 531] on button "Generate" at bounding box center [226, 539] width 131 height 30
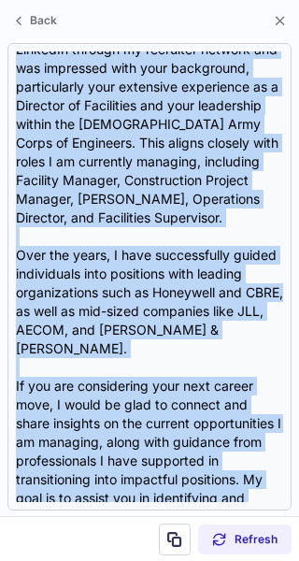
scroll to position [577, 0]
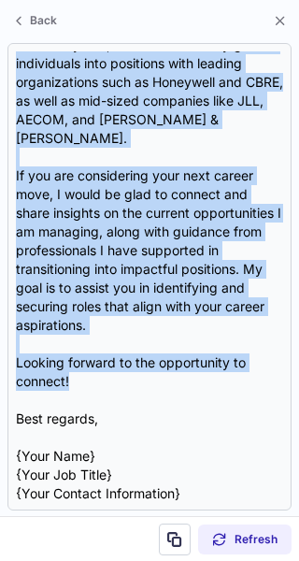
drag, startPoint x: 19, startPoint y: 132, endPoint x: 181, endPoint y: 380, distance: 296.4
click at [181, 380] on div "Subject: Exploring Career Opportunities in Facilities Management Body: Dear {Re…" at bounding box center [149, 276] width 267 height 451
copy div "Body: Dear {Recipient's Name}, I hope this message finds you well. I am a Workf…"
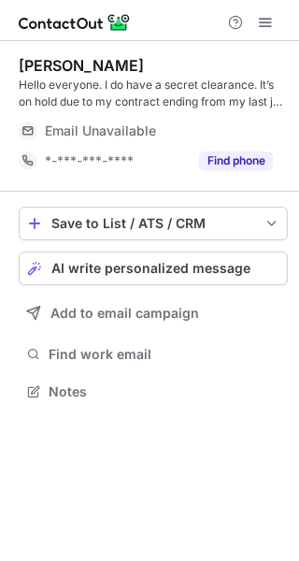
scroll to position [378, 299]
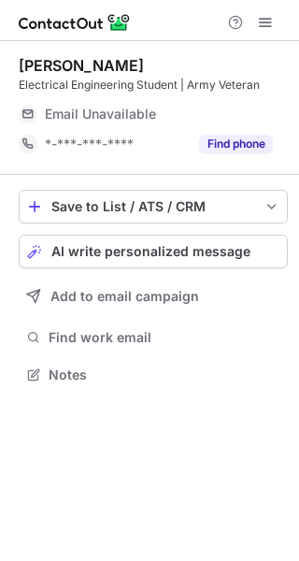
scroll to position [9, 9]
